Goal: Information Seeking & Learning: Find specific page/section

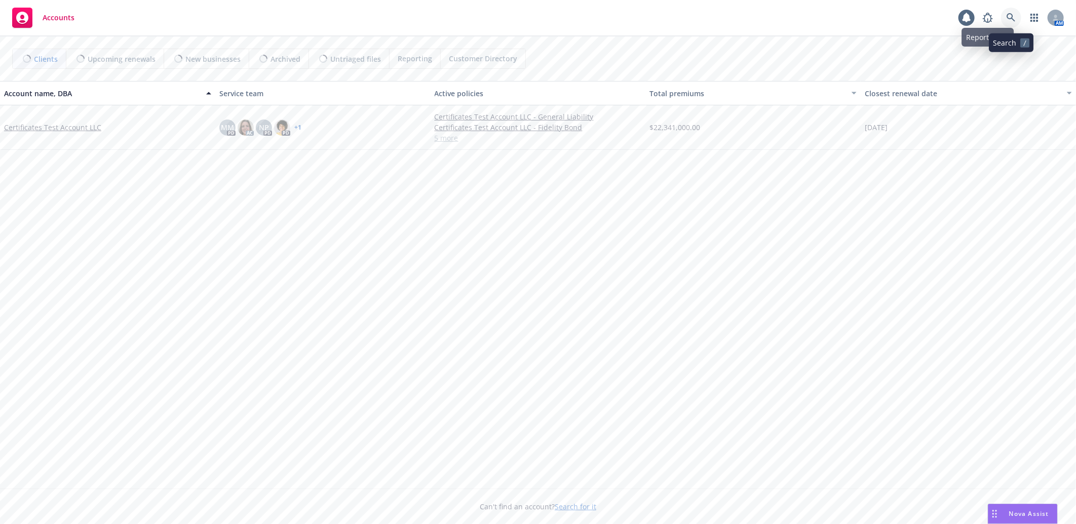
click at [1012, 17] on icon at bounding box center [1010, 17] width 9 height 9
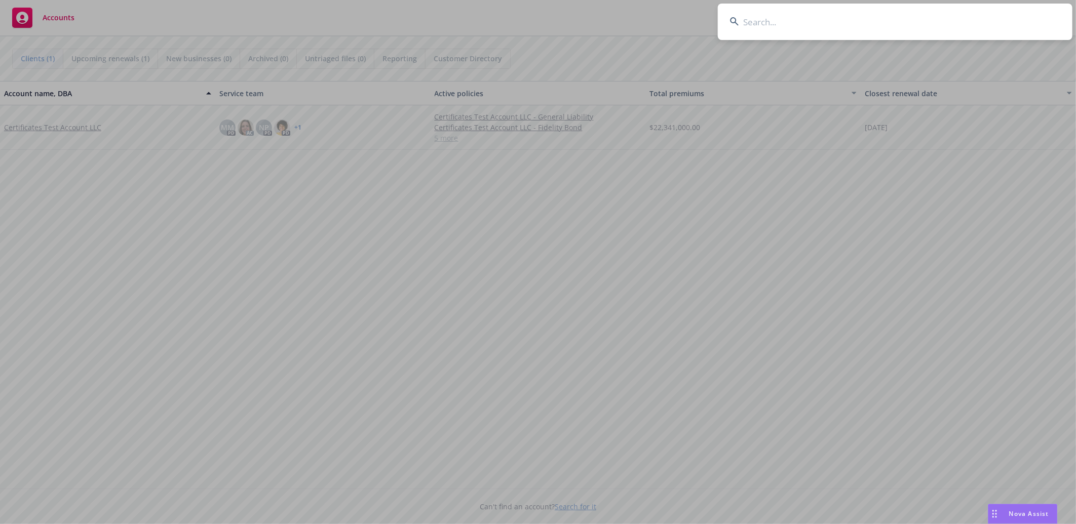
click at [858, 27] on input at bounding box center [895, 22] width 355 height 36
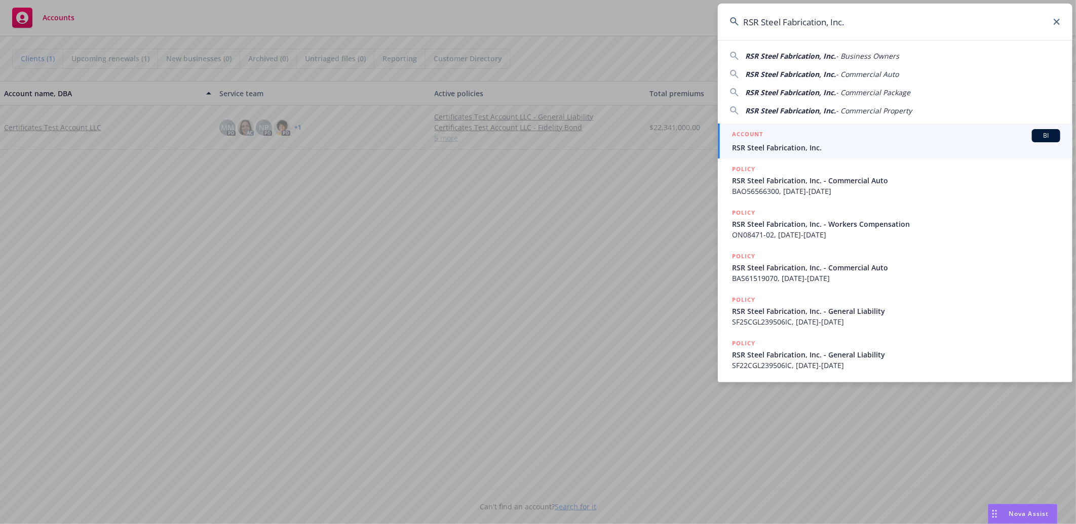
type input "RSR Steel Fabrication, Inc."
click at [760, 143] on span "RSR Steel Fabrication, Inc." at bounding box center [896, 147] width 328 height 11
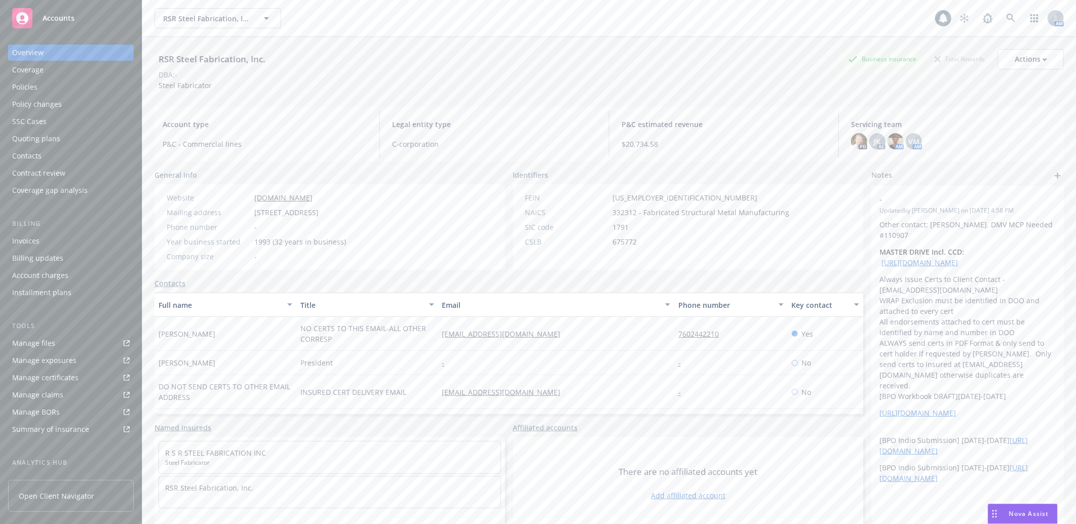
click at [59, 377] on div "Manage certificates" at bounding box center [45, 378] width 66 height 16
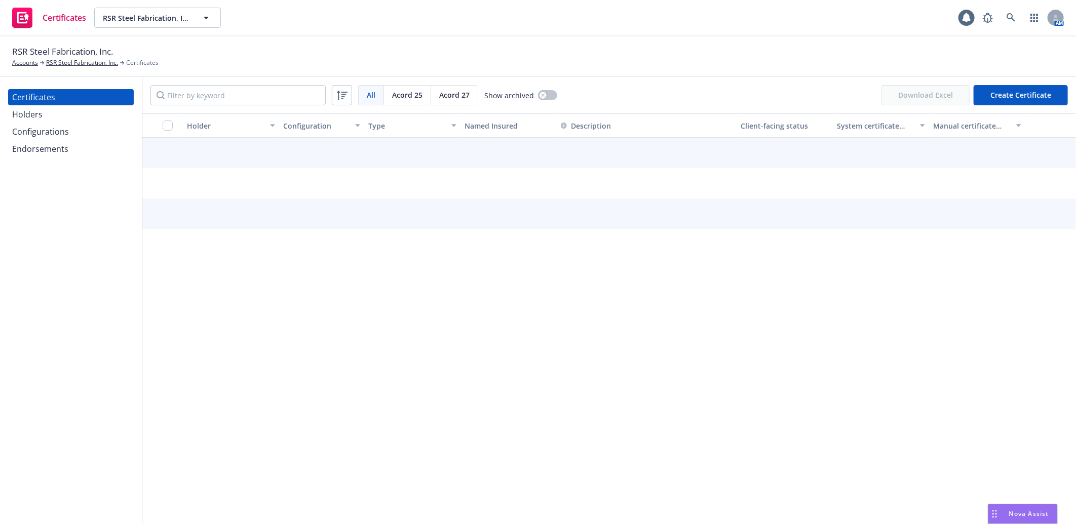
click at [44, 128] on div "Configurations" at bounding box center [40, 132] width 57 height 16
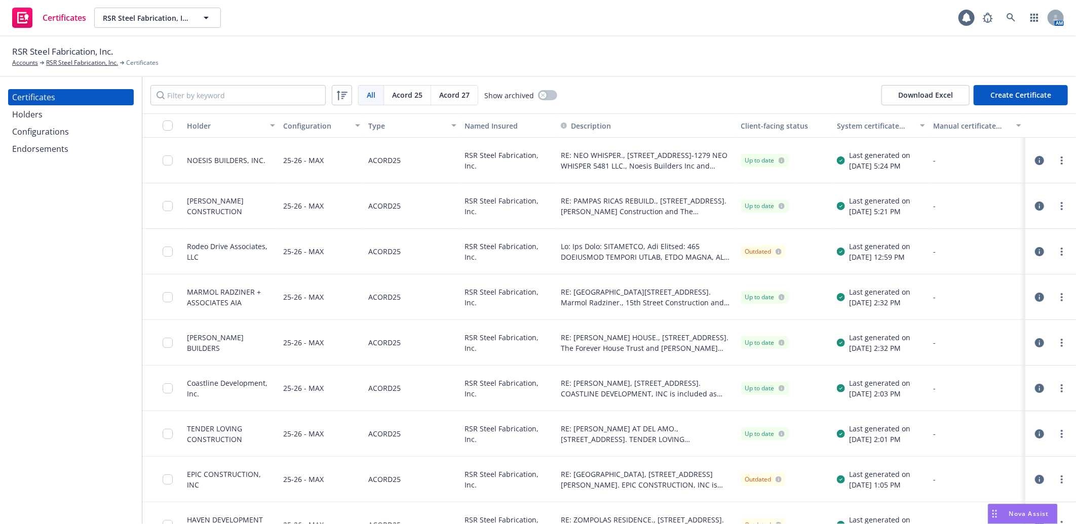
click at [47, 132] on div "Configurations" at bounding box center [40, 132] width 57 height 16
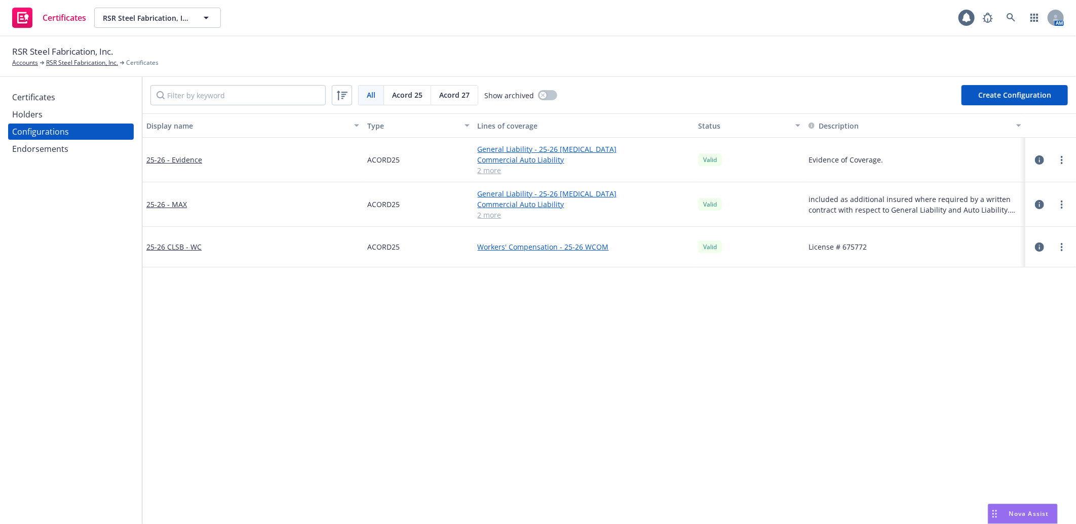
click at [54, 149] on div "Endorsements" at bounding box center [40, 149] width 56 height 16
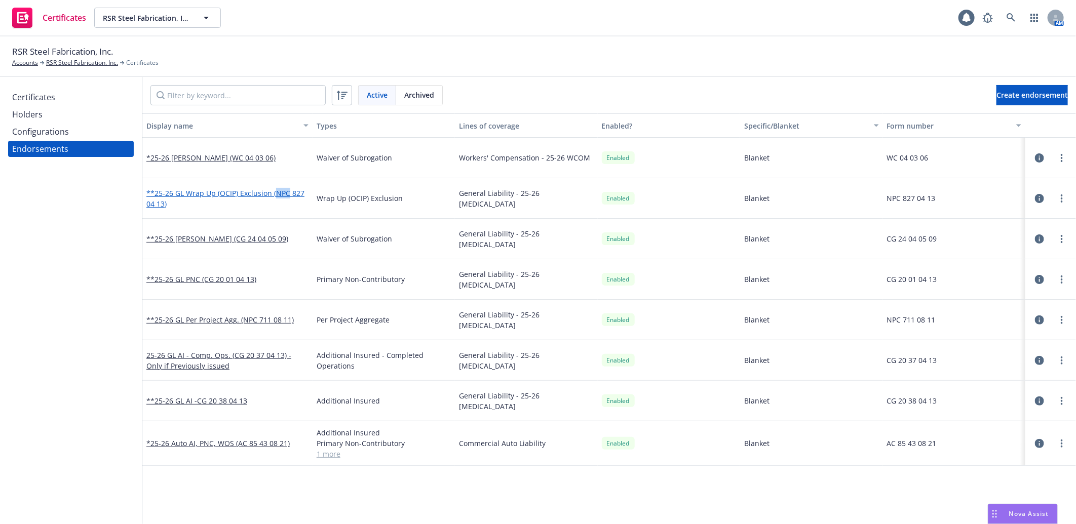
drag, startPoint x: 274, startPoint y: 184, endPoint x: 288, endPoint y: 191, distance: 16.1
click at [288, 191] on div "**25-26 GL Wrap Up (OCIP) Exclusion (NPC 827 04 13)" at bounding box center [227, 198] width 170 height 41
copy link "NPC"
click at [37, 92] on div "Certificates" at bounding box center [33, 97] width 43 height 16
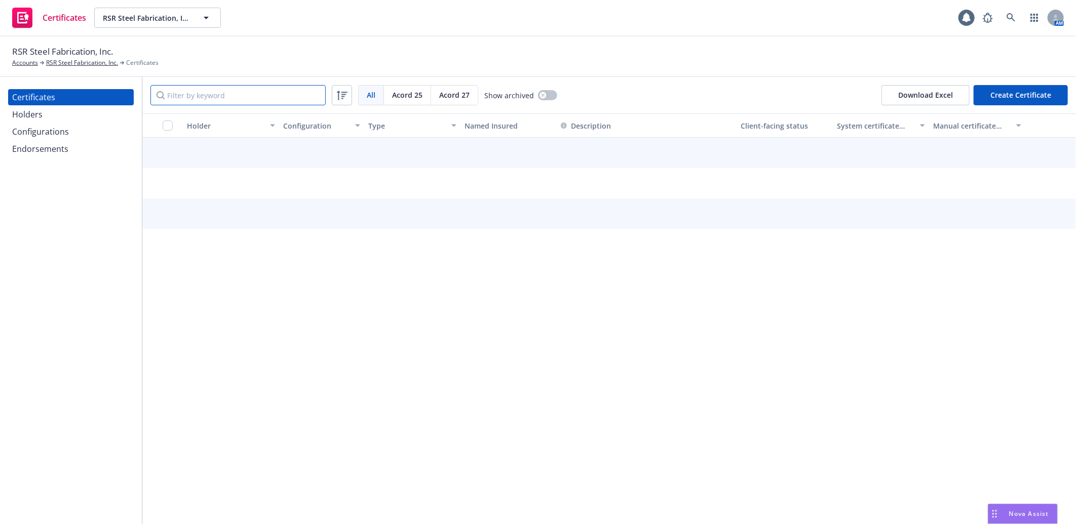
click at [179, 93] on input "Filter by keyword" at bounding box center [237, 95] width 175 height 20
paste input "NPC"
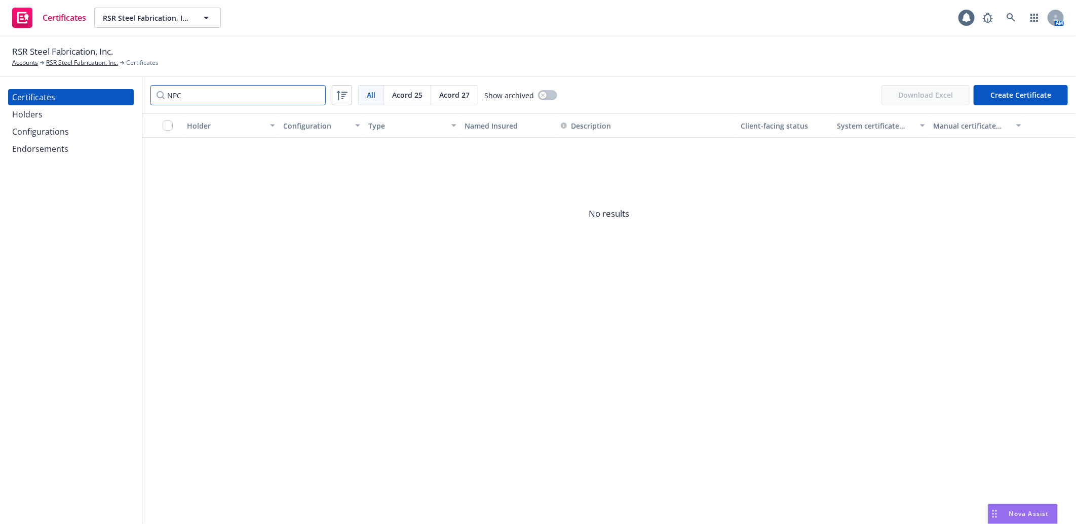
drag, startPoint x: 197, startPoint y: 95, endPoint x: 137, endPoint y: 94, distance: 59.8
click at [137, 94] on div "Certificates Holders Configurations Endorsements NPC All All Acord 25 Acord 27 …" at bounding box center [538, 300] width 1076 height 447
drag, startPoint x: 181, startPoint y: 98, endPoint x: 143, endPoint y: 95, distance: 37.6
click at [143, 95] on div "cg All All Acord 25 Acord 27 Show archived Download Excel Create Certificate" at bounding box center [608, 95] width 933 height 36
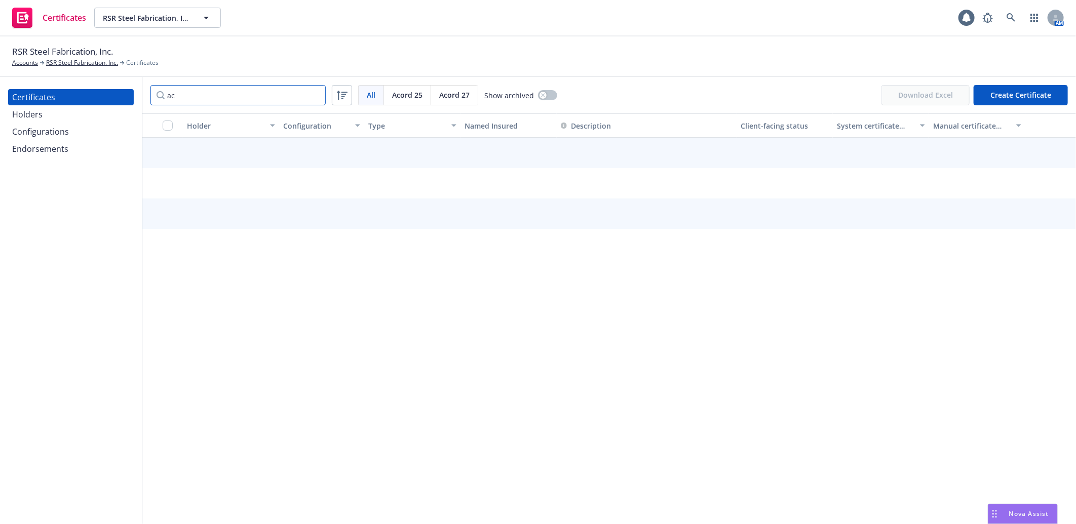
drag, startPoint x: 183, startPoint y: 96, endPoint x: 157, endPoint y: 94, distance: 26.5
click at [157, 94] on input "ac" at bounding box center [237, 95] width 175 height 20
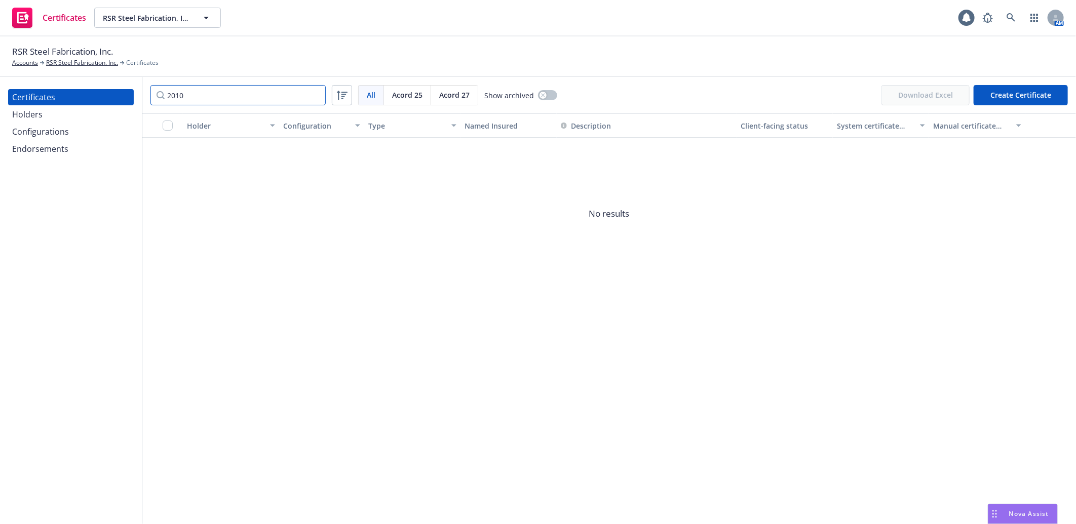
click at [175, 94] on input "2010" at bounding box center [237, 95] width 175 height 20
type input "20 10"
click at [48, 149] on div "Endorsements" at bounding box center [40, 149] width 56 height 16
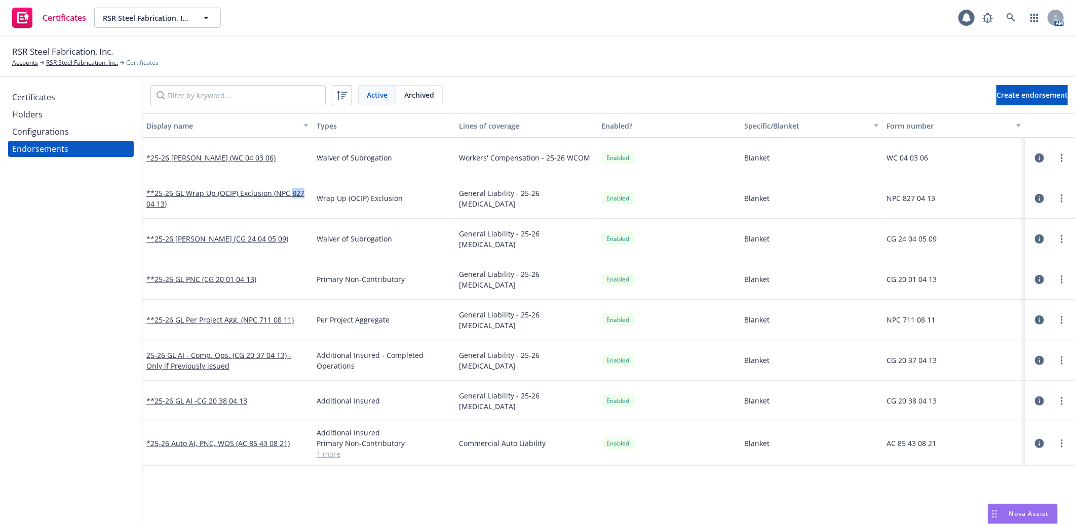
drag, startPoint x: 290, startPoint y: 184, endPoint x: 301, endPoint y: 190, distance: 12.7
click at [301, 190] on div "**25-26 GL Wrap Up (OCIP) Exclusion (NPC 827 04 13)" at bounding box center [227, 198] width 170 height 41
copy link "827"
click at [39, 96] on div "Certificates" at bounding box center [33, 97] width 43 height 16
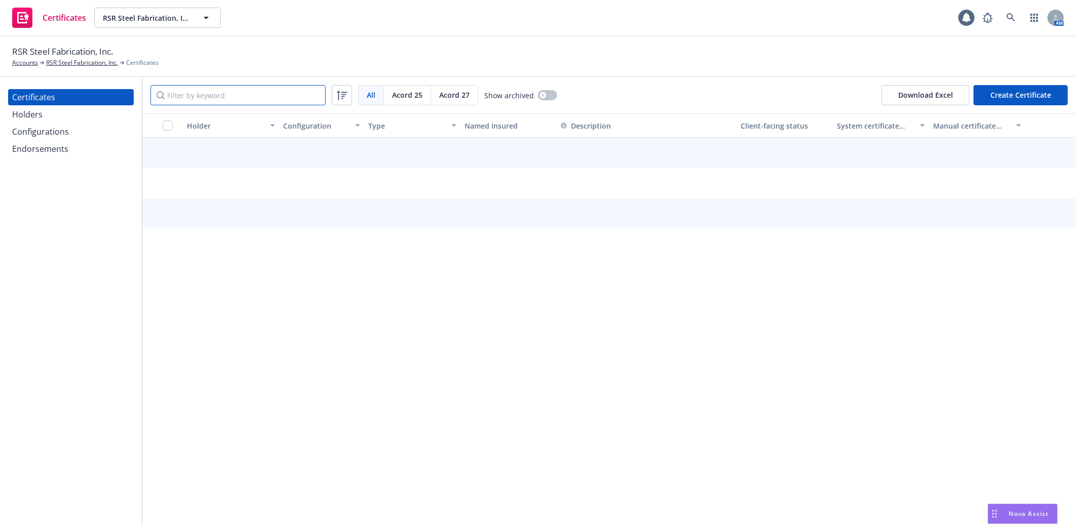
click at [198, 95] on input "Filter by keyword" at bounding box center [237, 95] width 175 height 20
paste input "827"
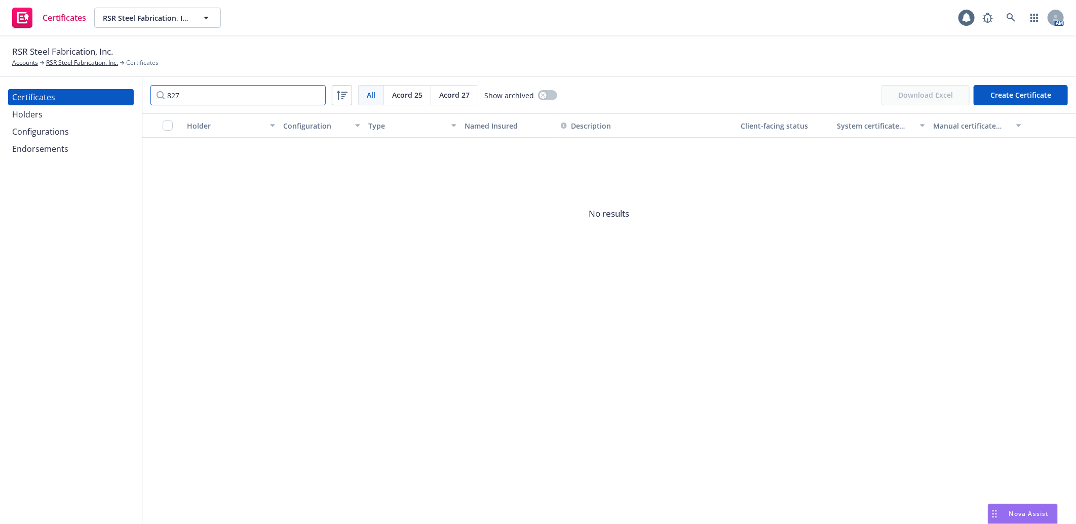
type input "827"
click at [42, 149] on div "Endorsements" at bounding box center [40, 149] width 56 height 16
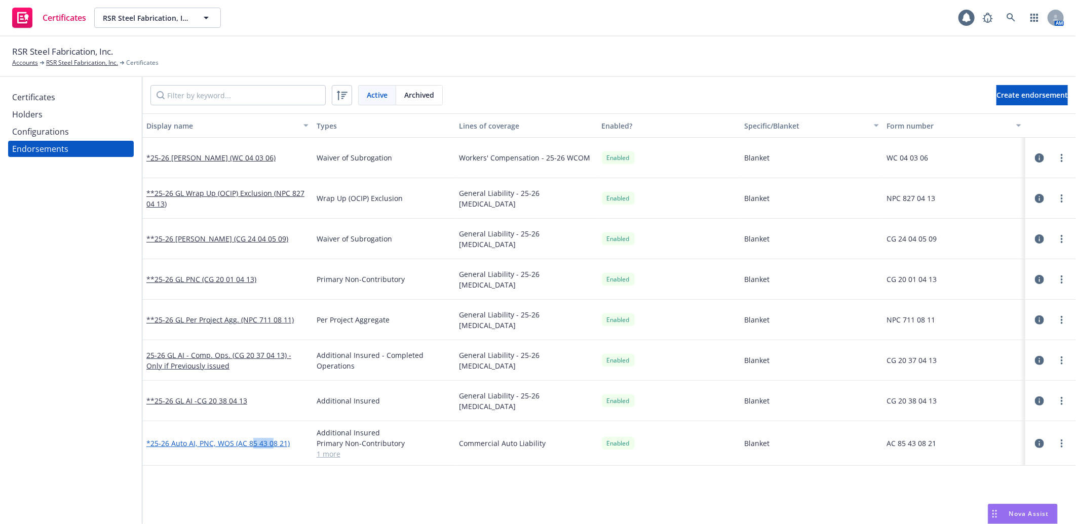
drag, startPoint x: 249, startPoint y: 436, endPoint x: 269, endPoint y: 441, distance: 20.9
click at [269, 441] on div "*25-26 Auto AI, PNC, WOS (AC 85 43 08 21)" at bounding box center [227, 443] width 170 height 45
copy link "5 43 0"
click at [52, 96] on div "Certificates" at bounding box center [33, 97] width 43 height 16
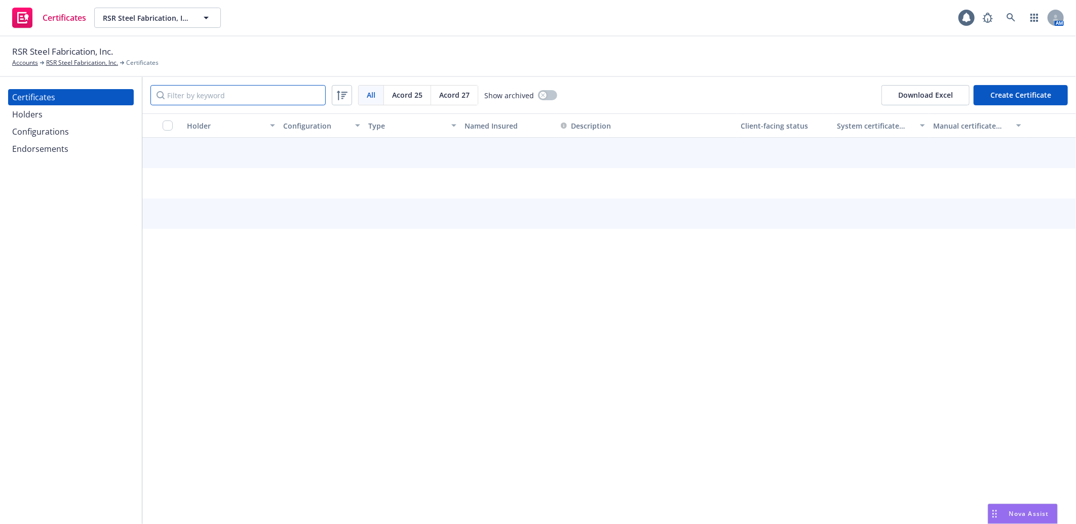
click at [196, 91] on input "Filter by keyword" at bounding box center [237, 95] width 175 height 20
paste input "5 43 0"
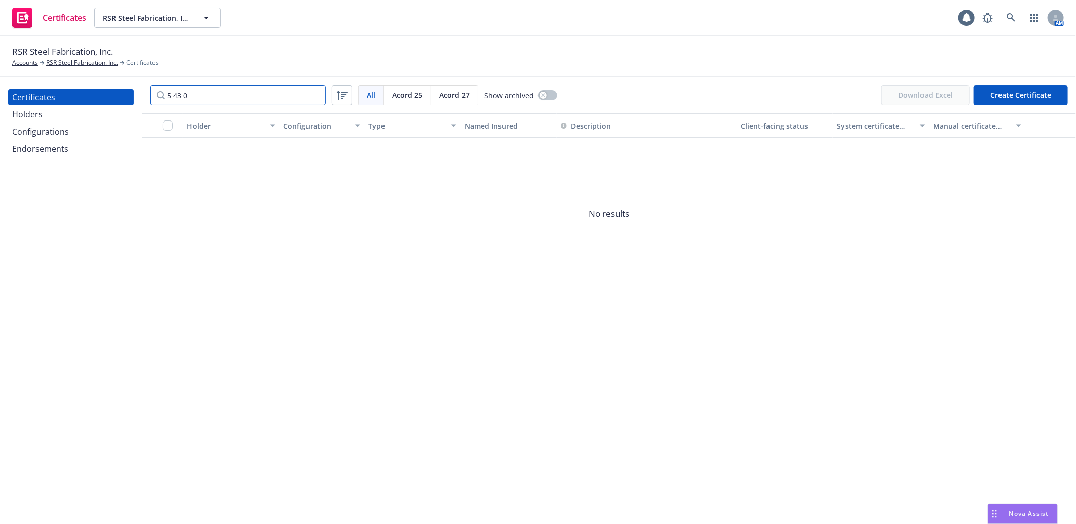
type input "5 43 0"
click at [43, 147] on div "Endorsements" at bounding box center [40, 149] width 56 height 16
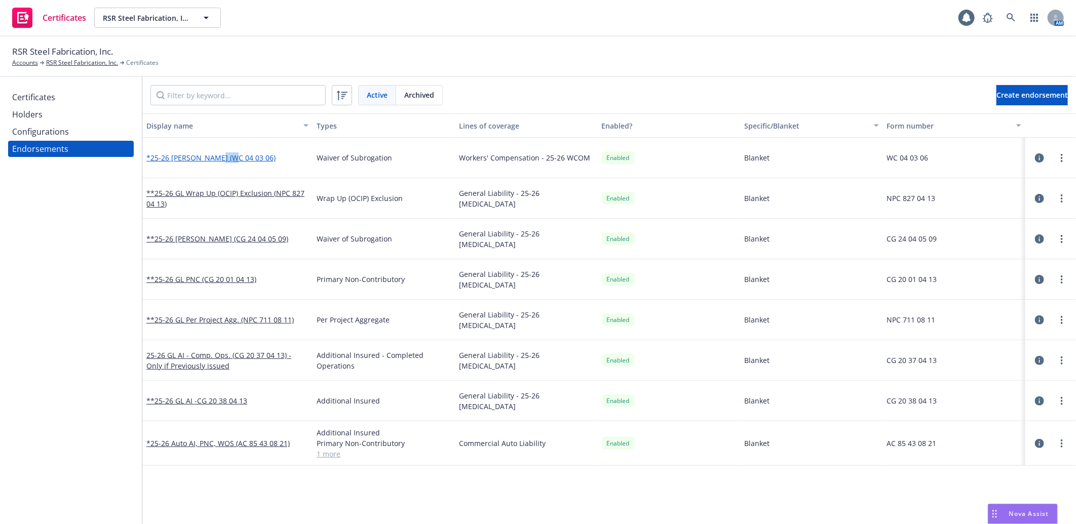
drag, startPoint x: 219, startPoint y: 151, endPoint x: 233, endPoint y: 155, distance: 14.9
click at [233, 155] on div "*25-26 WC WOS (WC 04 03 06)" at bounding box center [227, 158] width 170 height 41
copy link "4 03"
click at [47, 99] on div "Certificates" at bounding box center [33, 97] width 43 height 16
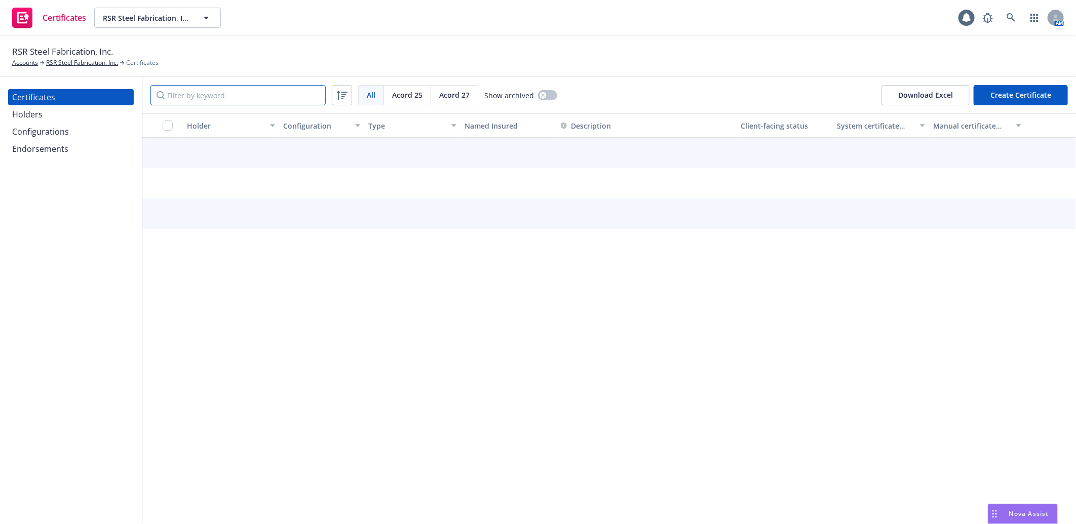
click at [179, 100] on input "Filter by keyword" at bounding box center [237, 95] width 175 height 20
paste input "4 03"
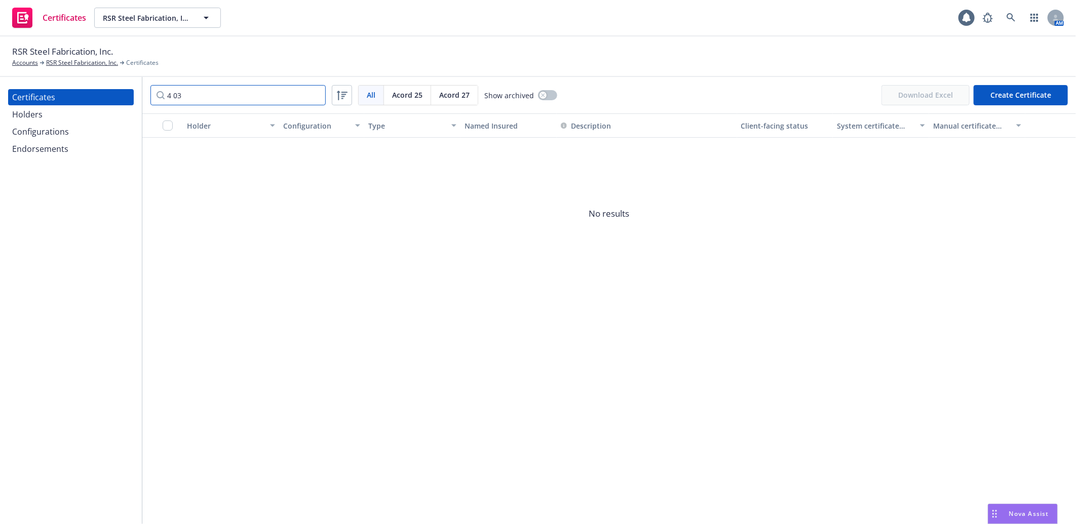
click at [173, 94] on input "4 03" at bounding box center [237, 95] width 175 height 20
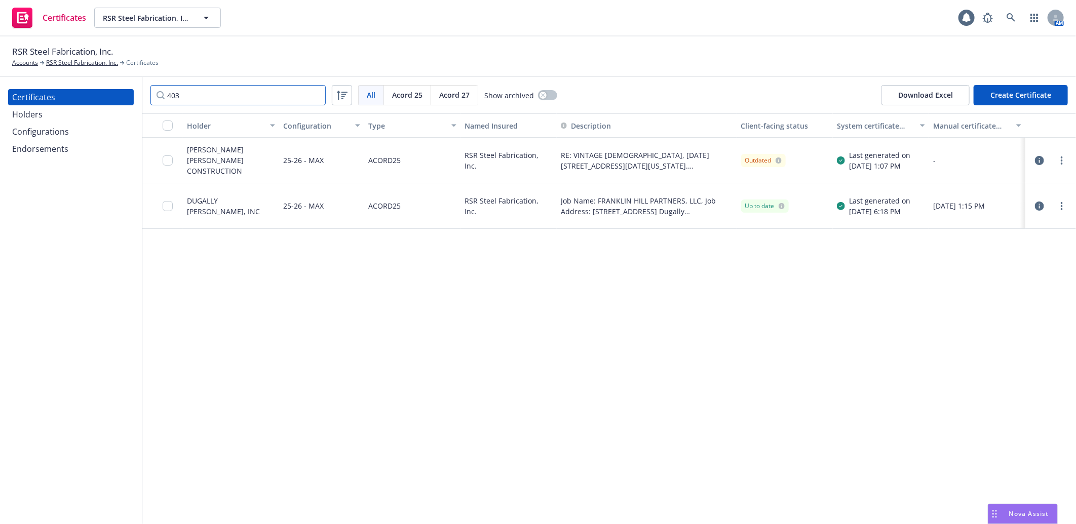
type input "403"
click at [1011, 16] on icon at bounding box center [1010, 17] width 9 height 9
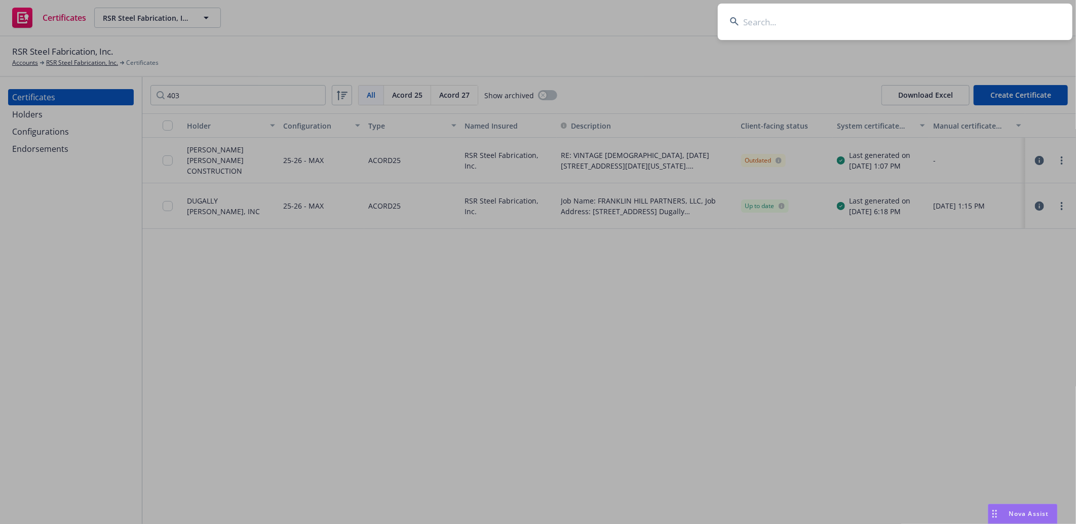
click at [888, 15] on input at bounding box center [895, 22] width 355 height 36
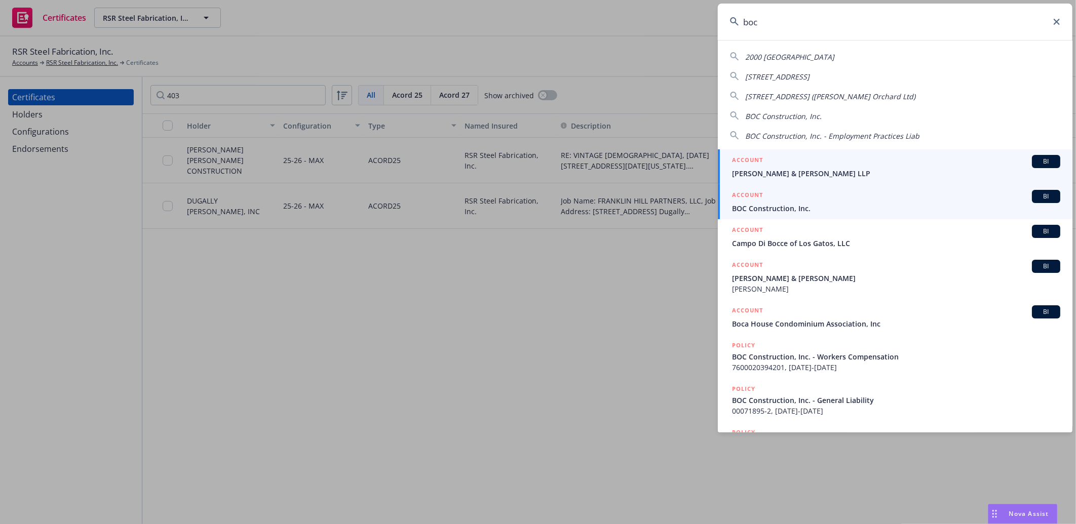
type input "boc"
drag, startPoint x: 777, startPoint y: 205, endPoint x: 699, endPoint y: 205, distance: 78.0
click at [777, 205] on span "BOC Construction, Inc." at bounding box center [896, 208] width 328 height 11
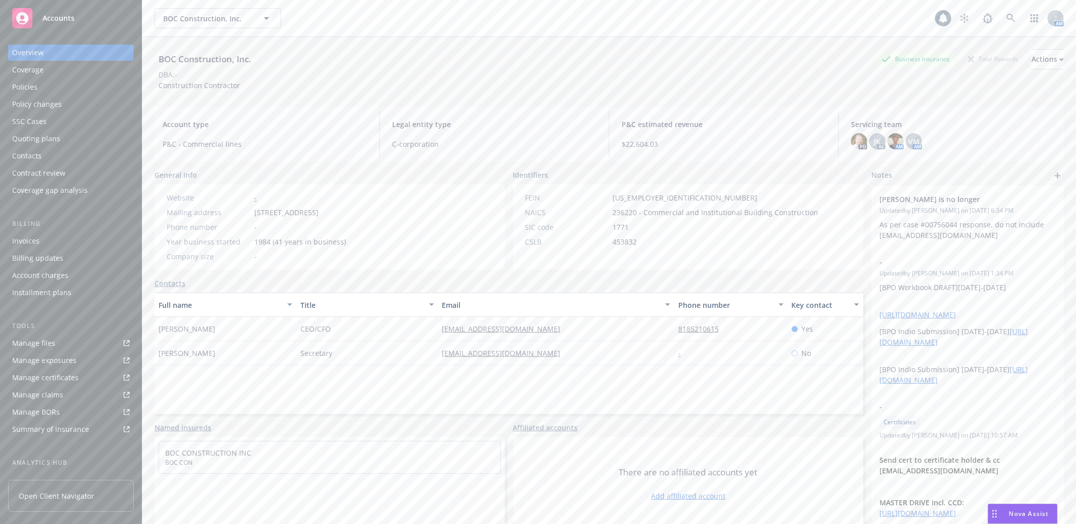
click at [42, 376] on div "Manage certificates" at bounding box center [45, 378] width 66 height 16
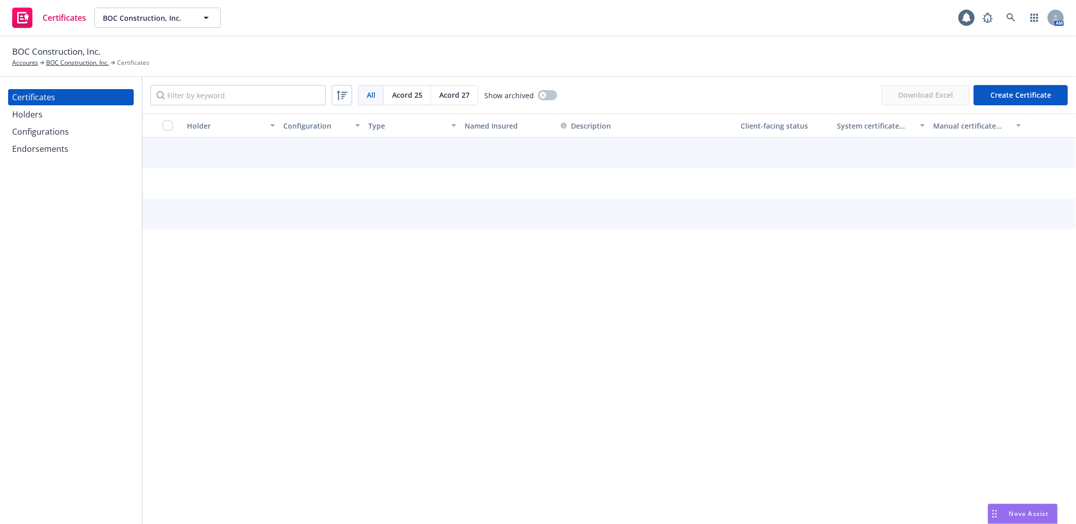
click at [52, 133] on div "Configurations" at bounding box center [40, 132] width 57 height 16
click at [50, 130] on div "Configurations" at bounding box center [40, 132] width 57 height 16
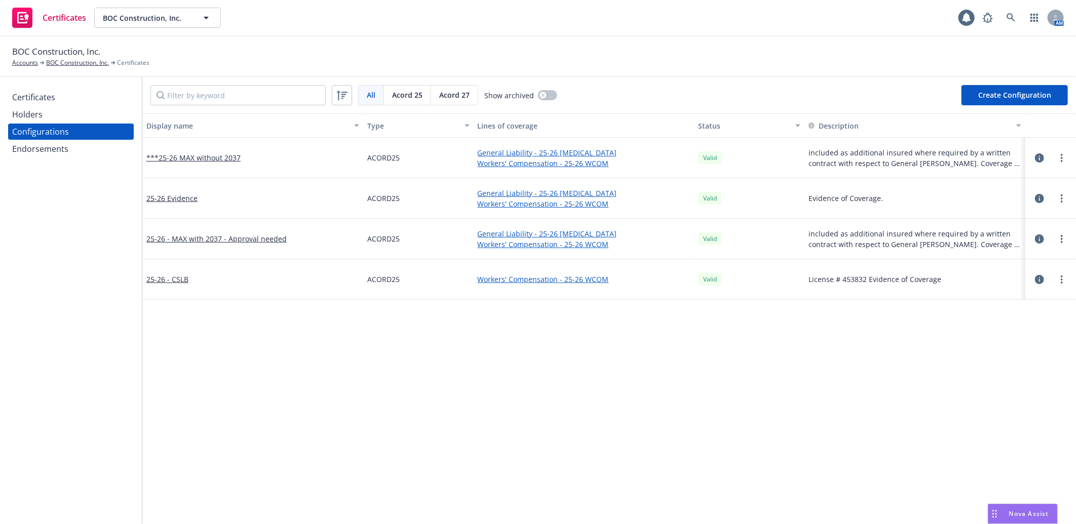
click at [33, 150] on div "Endorsements" at bounding box center [40, 149] width 56 height 16
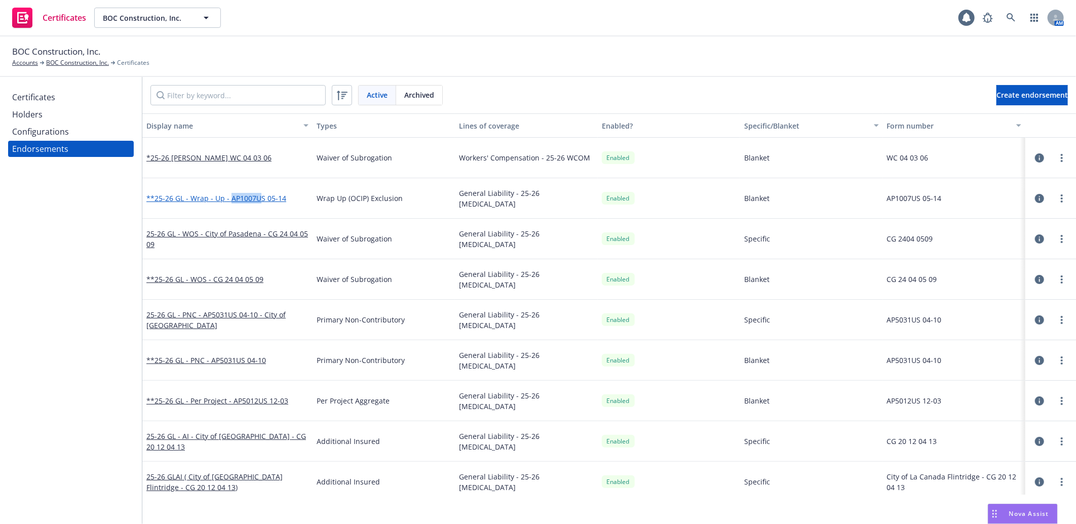
drag, startPoint x: 230, startPoint y: 191, endPoint x: 257, endPoint y: 196, distance: 27.6
click at [257, 196] on div "**25-26 GL - Wrap - Up - AP1007US 05-14" at bounding box center [227, 198] width 170 height 41
copy link "AP1007U"
drag, startPoint x: 49, startPoint y: 93, endPoint x: 64, endPoint y: 96, distance: 15.5
click at [48, 94] on div "Certificates" at bounding box center [33, 97] width 43 height 16
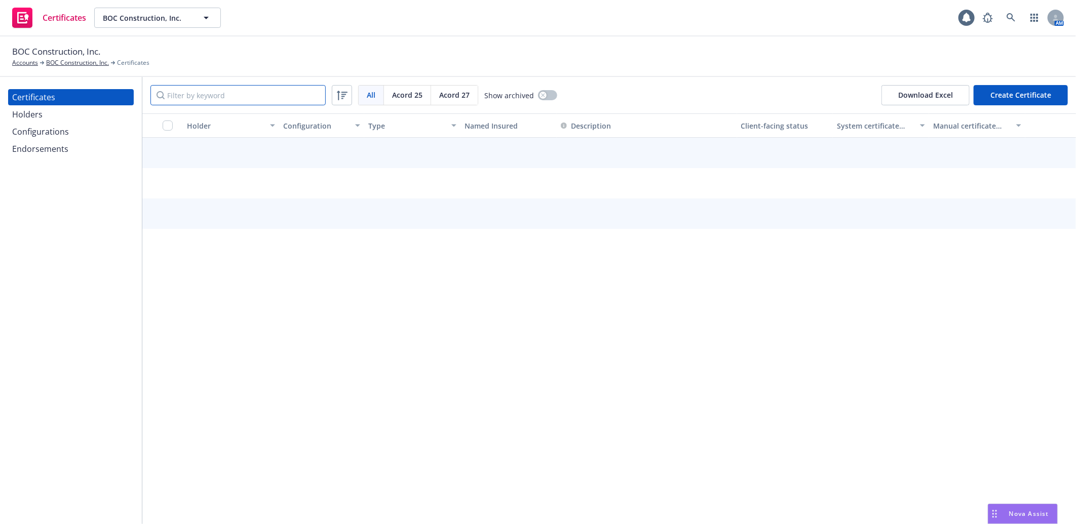
click at [197, 95] on input "Filter by keyword" at bounding box center [237, 95] width 175 height 20
paste input "AP1007U"
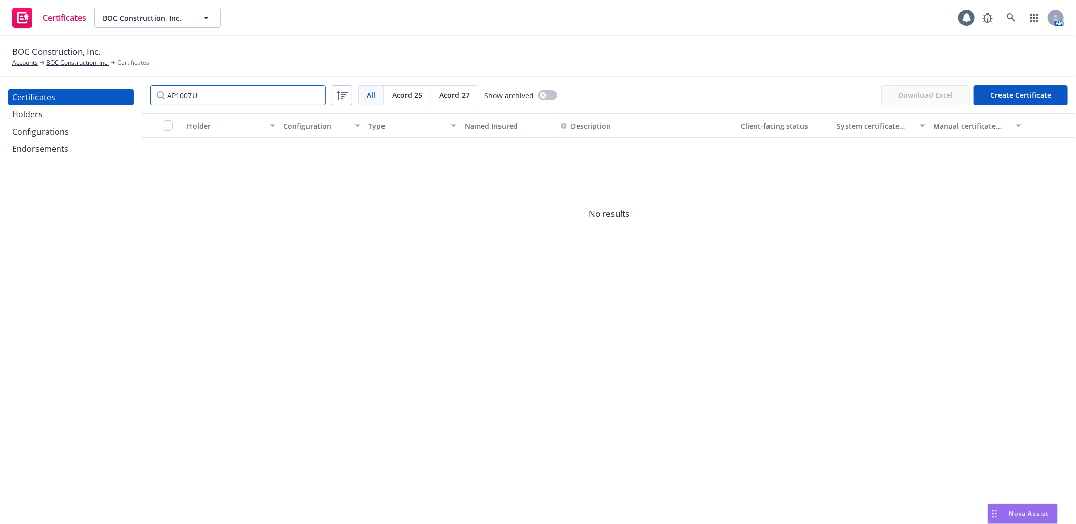
drag, startPoint x: 137, startPoint y: 97, endPoint x: 121, endPoint y: 98, distance: 16.7
click at [121, 98] on div "Certificates Holders Configurations Endorsements AP1007U All All Acord 25 Acord…" at bounding box center [538, 300] width 1076 height 447
drag, startPoint x: 184, startPoint y: 97, endPoint x: 155, endPoint y: 94, distance: 29.5
click at [155, 94] on input "cg" at bounding box center [237, 95] width 175 height 20
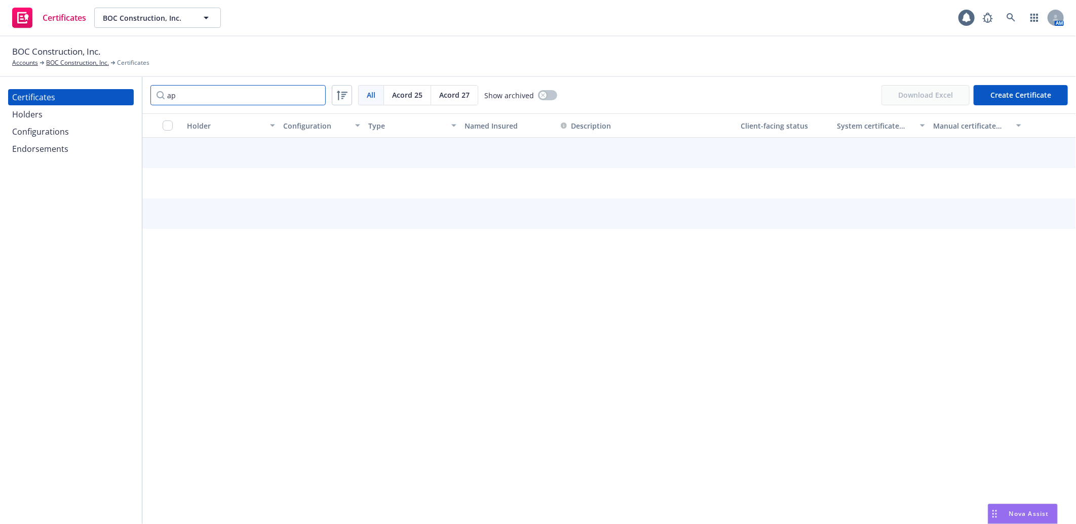
type input "ap"
click at [47, 146] on div "Endorsements" at bounding box center [40, 149] width 56 height 16
click at [56, 149] on div "Endorsements" at bounding box center [40, 149] width 56 height 16
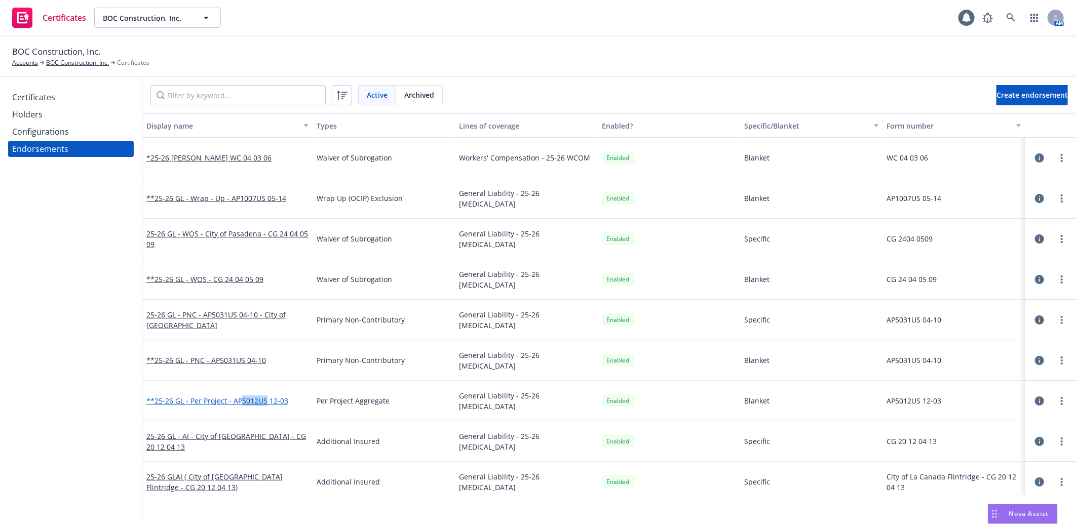
drag, startPoint x: 242, startPoint y: 394, endPoint x: 265, endPoint y: 401, distance: 24.4
click at [265, 401] on div "**25-26 GL - Per Project - AP5012US 12-03" at bounding box center [227, 401] width 170 height 41
copy link "5012US"
drag, startPoint x: 46, startPoint y: 93, endPoint x: 76, endPoint y: 98, distance: 31.3
click at [46, 94] on div "Certificates" at bounding box center [33, 97] width 43 height 16
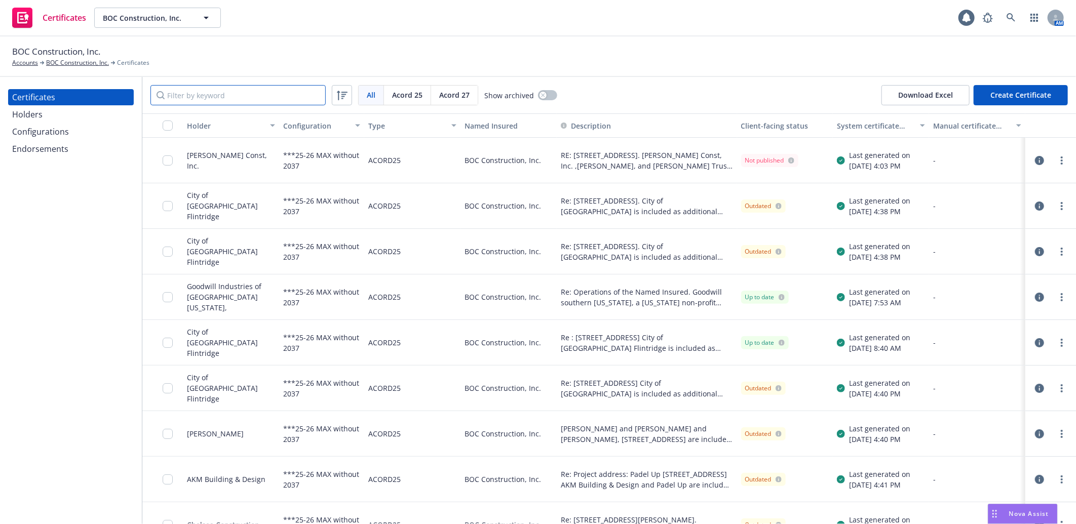
click at [229, 95] on input "Filter by keyword" at bounding box center [237, 95] width 175 height 20
paste input "5012US"
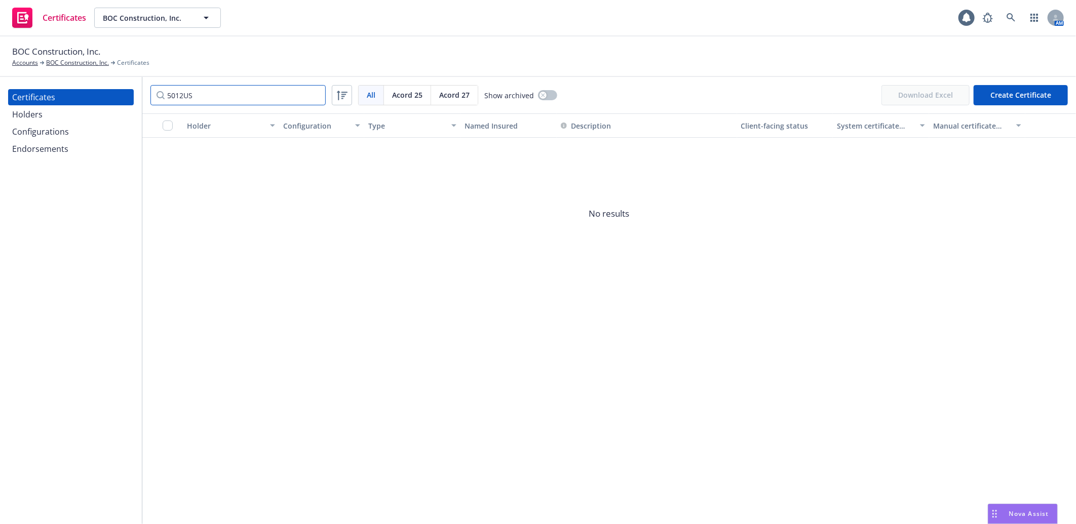
drag, startPoint x: 228, startPoint y: 95, endPoint x: 98, endPoint y: 93, distance: 130.2
click at [98, 93] on div "Certificates Holders Configurations Endorsements 5012US All All Acord 25 Acord …" at bounding box center [538, 300] width 1076 height 447
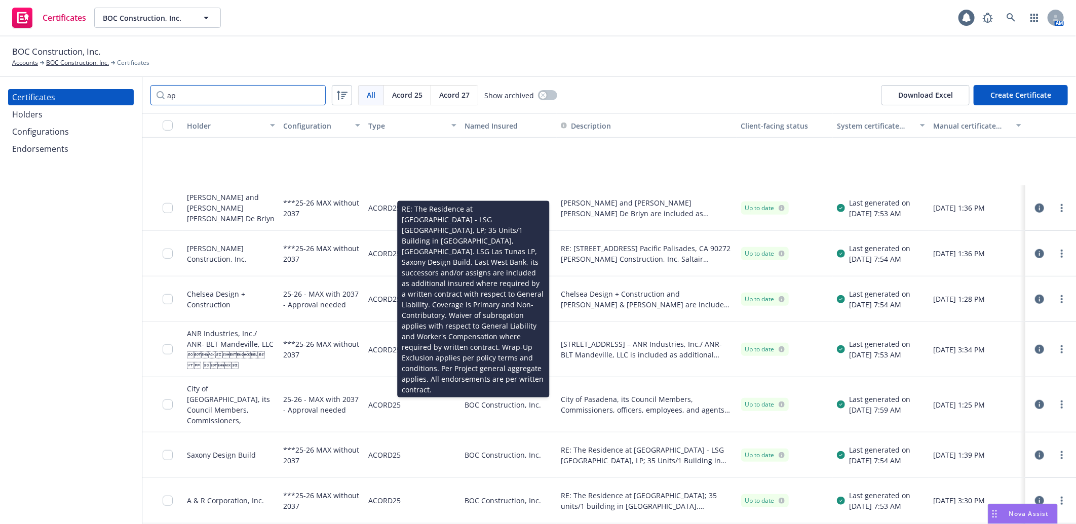
scroll to position [3032, 0]
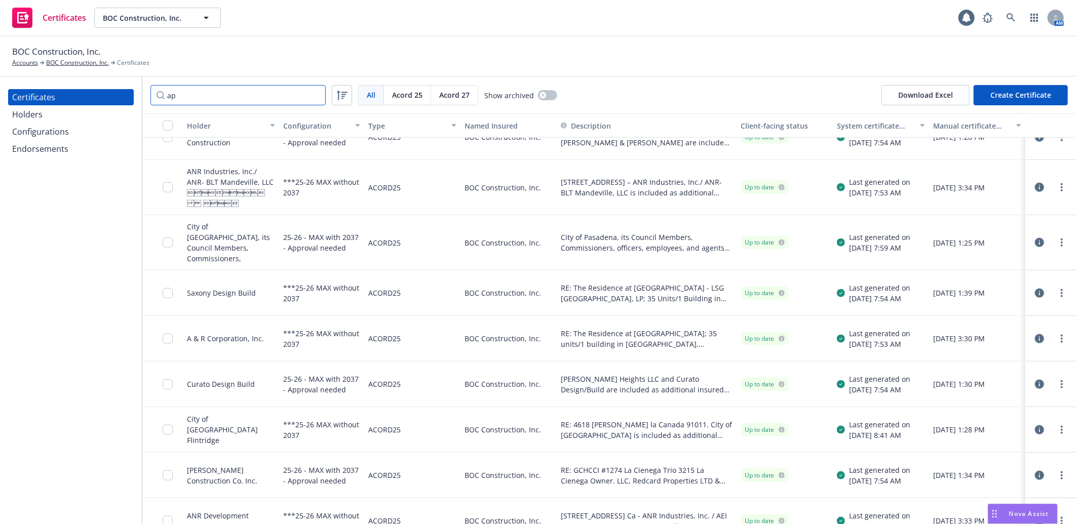
type input "ap"
